Goal: Task Accomplishment & Management: Manage account settings

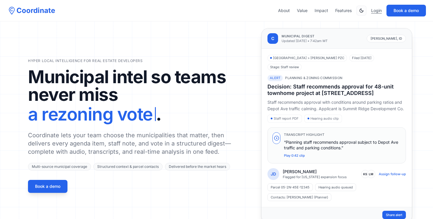
click at [375, 8] on link "Login" at bounding box center [376, 11] width 11 height 6
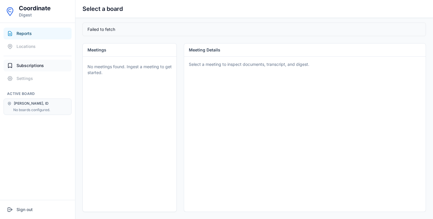
click at [31, 66] on span "Subscriptions" at bounding box center [29, 66] width 27 height 6
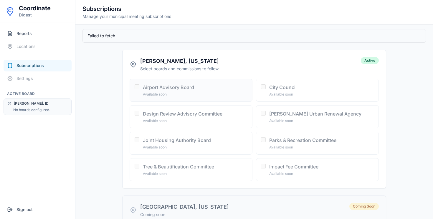
click at [137, 89] on label "Airport Advisory Board Available soon" at bounding box center [190, 90] width 123 height 23
click at [136, 83] on label "Airport Advisory Board Available soon" at bounding box center [190, 90] width 123 height 23
click at [36, 32] on button "Reports" at bounding box center [38, 34] width 68 height 12
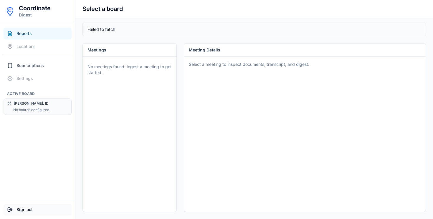
click at [22, 209] on button "Sign out" at bounding box center [38, 210] width 68 height 12
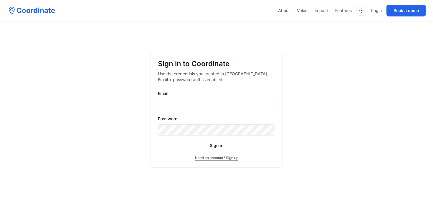
click at [197, 109] on input "Email" at bounding box center [216, 104] width 117 height 11
type input "**********"
click at [158, 140] on button "Sign in" at bounding box center [216, 145] width 117 height 11
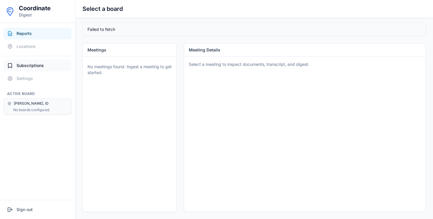
click at [32, 67] on span "Subscriptions" at bounding box center [29, 66] width 27 height 6
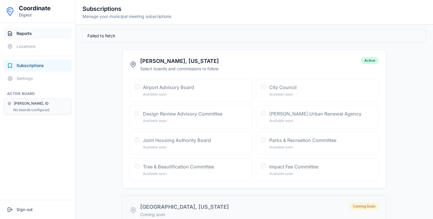
click at [31, 34] on span "Reports" at bounding box center [23, 34] width 15 height 6
